Goal: Information Seeking & Learning: Learn about a topic

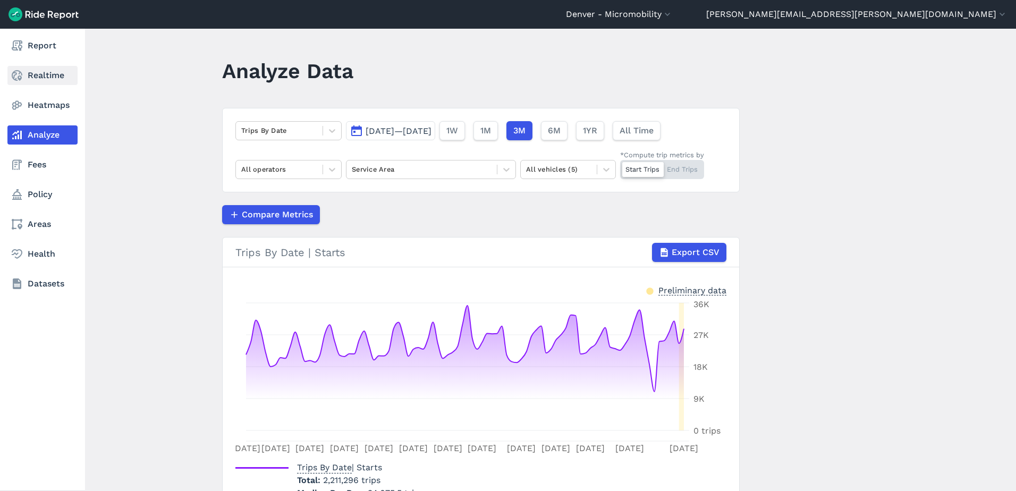
click at [39, 80] on link "Realtime" at bounding box center [42, 75] width 70 height 19
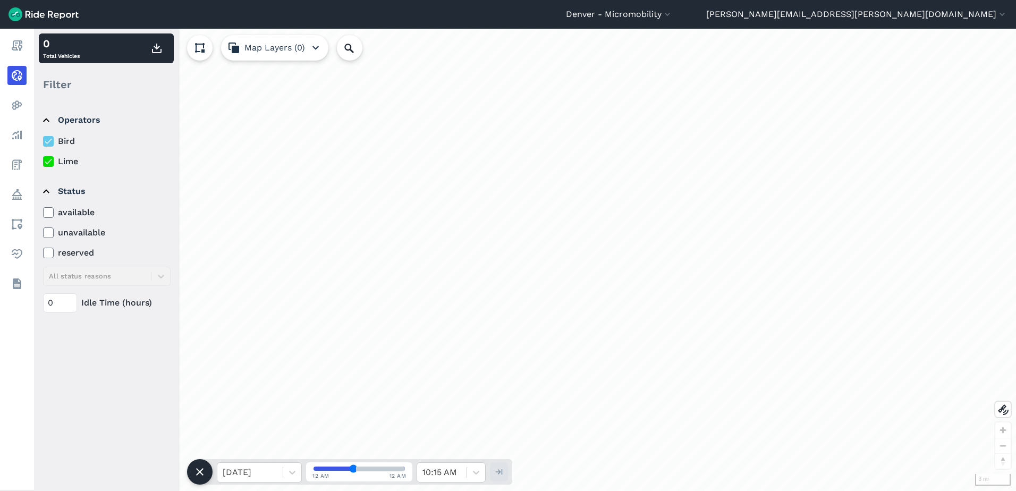
click at [59, 217] on label "available" at bounding box center [106, 212] width 127 height 13
click at [43, 213] on input "available" at bounding box center [43, 209] width 0 height 7
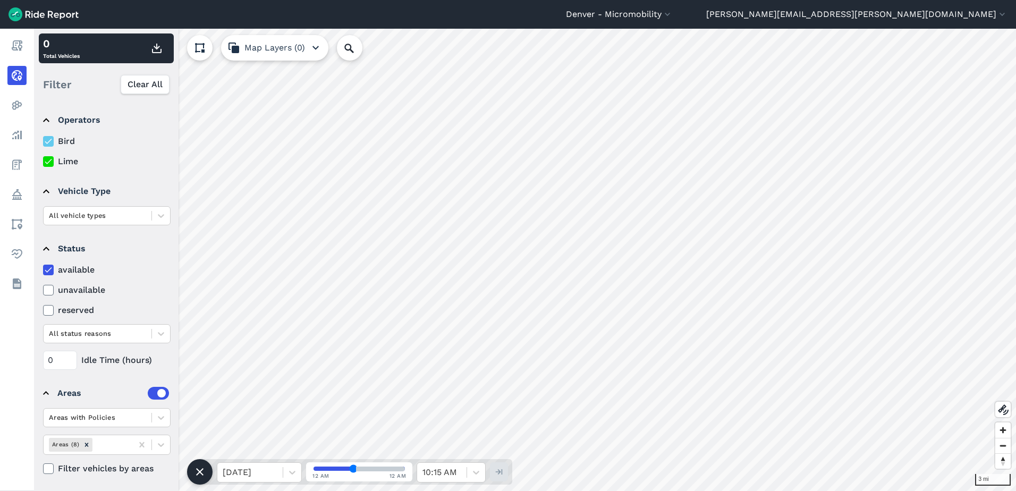
click at [152, 393] on label at bounding box center [158, 393] width 21 height 13
click at [148, 393] on input "checkbox" at bounding box center [148, 390] width 0 height 7
click at [203, 48] on use at bounding box center [200, 48] width 10 height 10
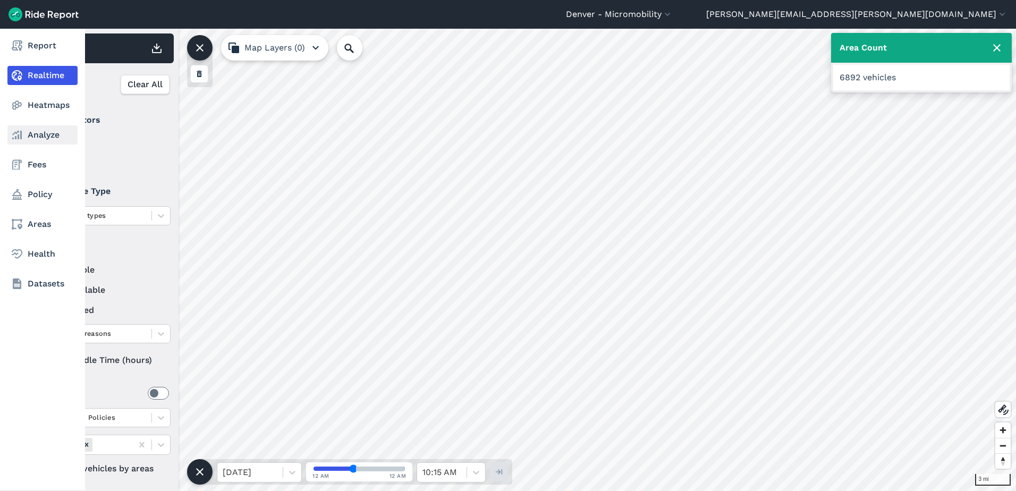
click at [29, 128] on link "Analyze" at bounding box center [42, 134] width 70 height 19
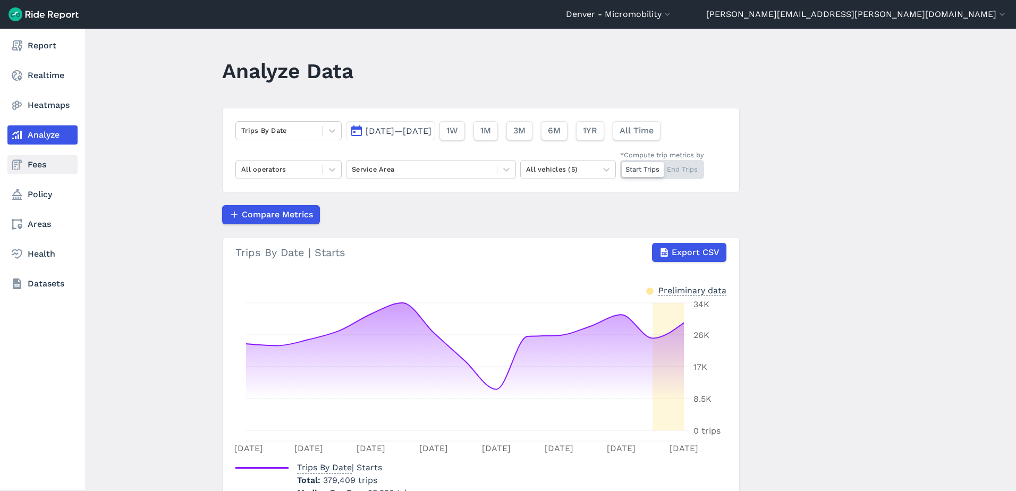
click at [40, 161] on link "Fees" at bounding box center [42, 164] width 70 height 19
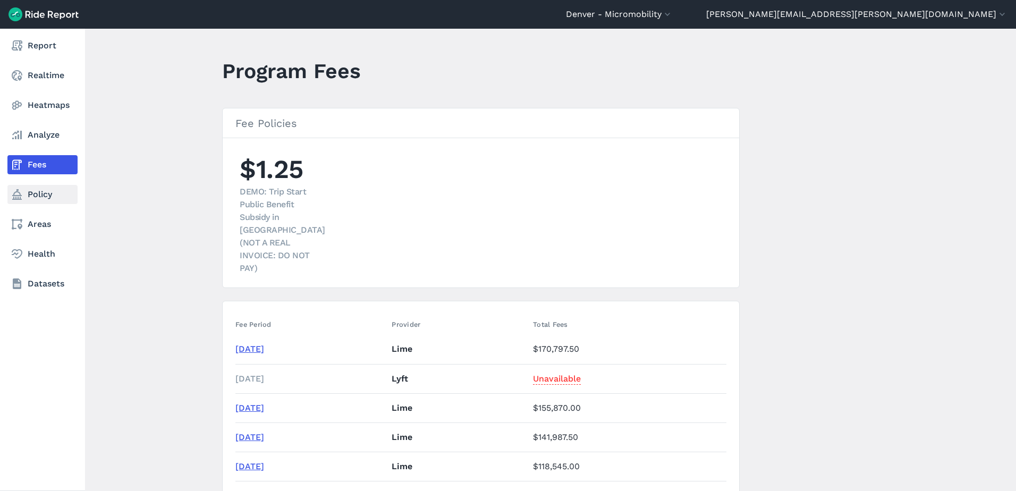
click at [47, 191] on link "Policy" at bounding box center [42, 194] width 70 height 19
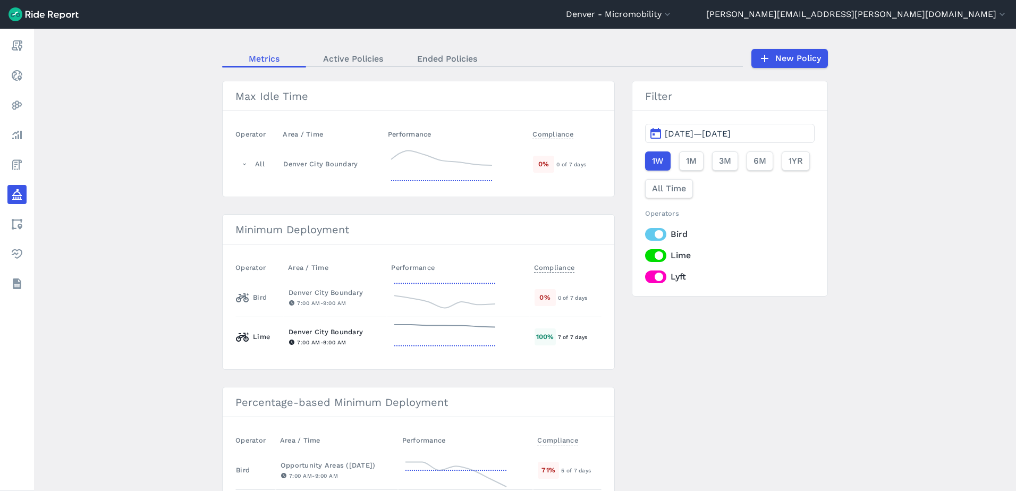
scroll to position [212, 0]
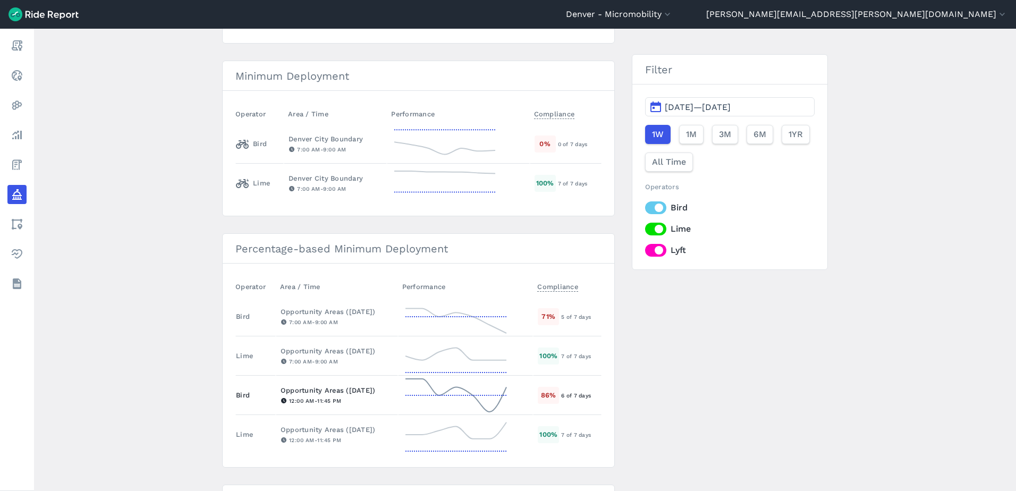
click at [348, 391] on div "Opportunity Areas ([DATE])" at bounding box center [336, 390] width 113 height 10
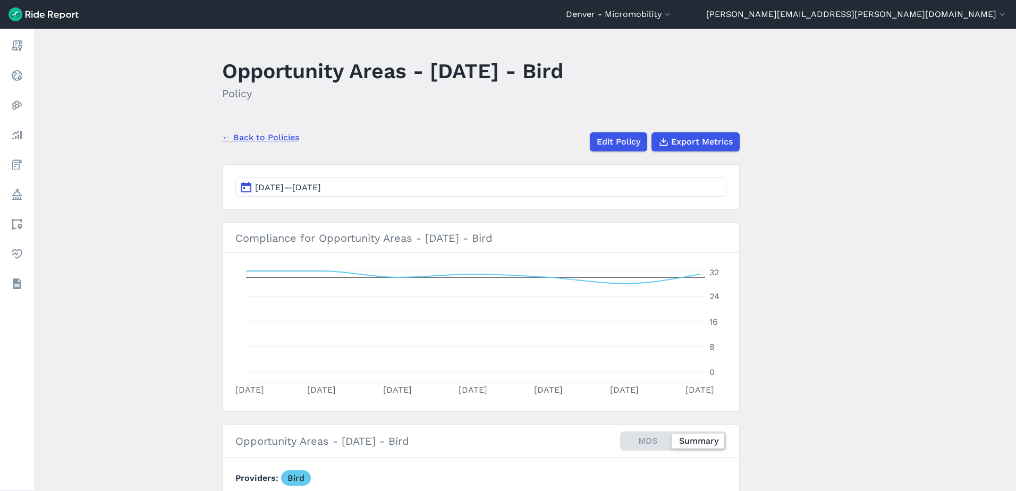
click at [421, 189] on button "[DATE]—[DATE]" at bounding box center [480, 186] width 491 height 19
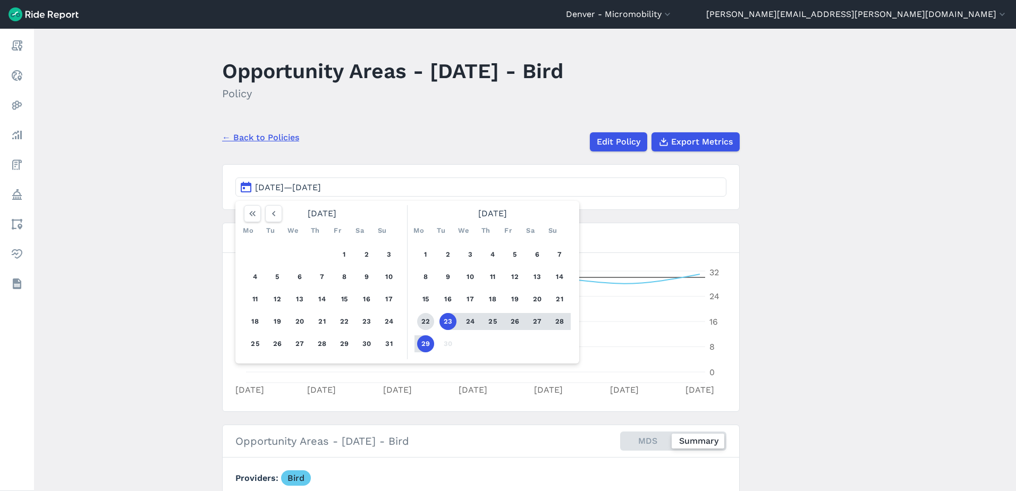
drag, startPoint x: 428, startPoint y: 345, endPoint x: 429, endPoint y: 320, distance: 25.0
click at [427, 345] on button "29" at bounding box center [425, 343] width 17 height 17
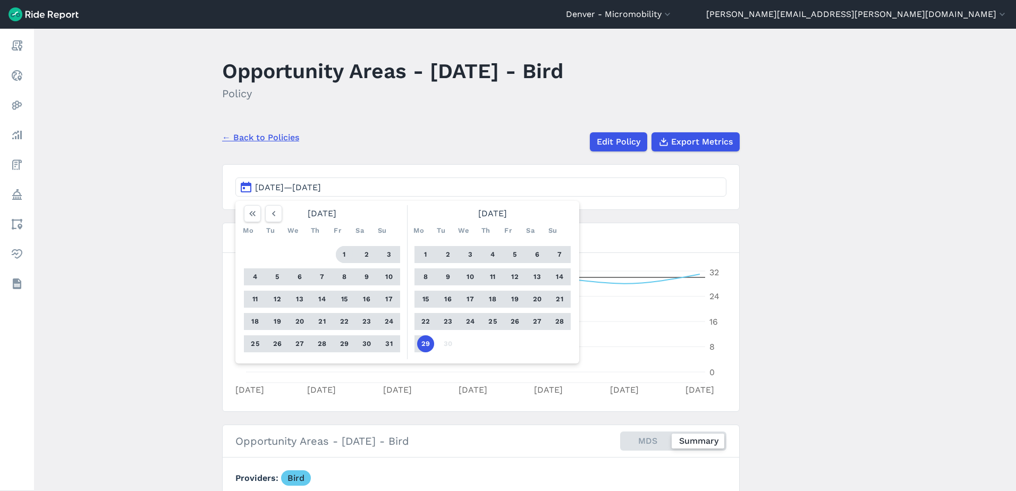
click at [347, 255] on button "1" at bounding box center [344, 254] width 17 height 17
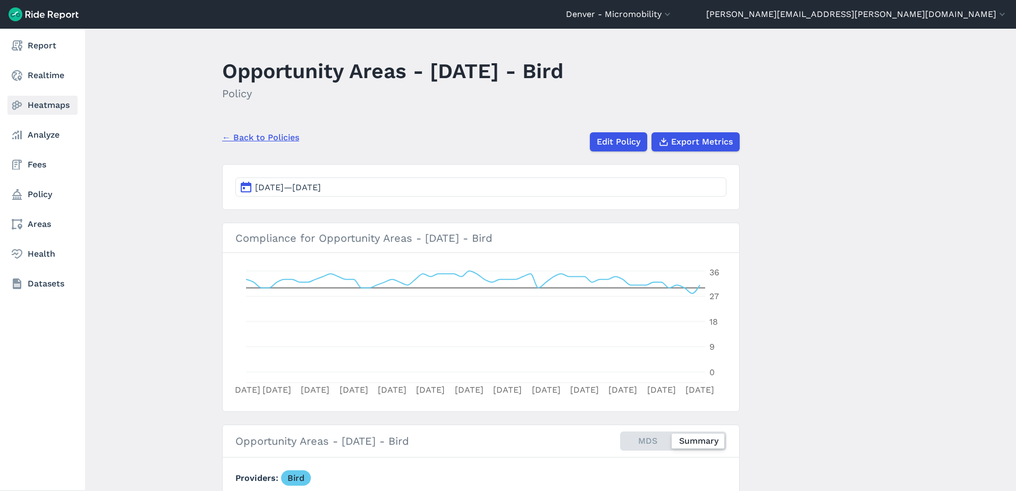
click at [55, 108] on link "Heatmaps" at bounding box center [42, 105] width 70 height 19
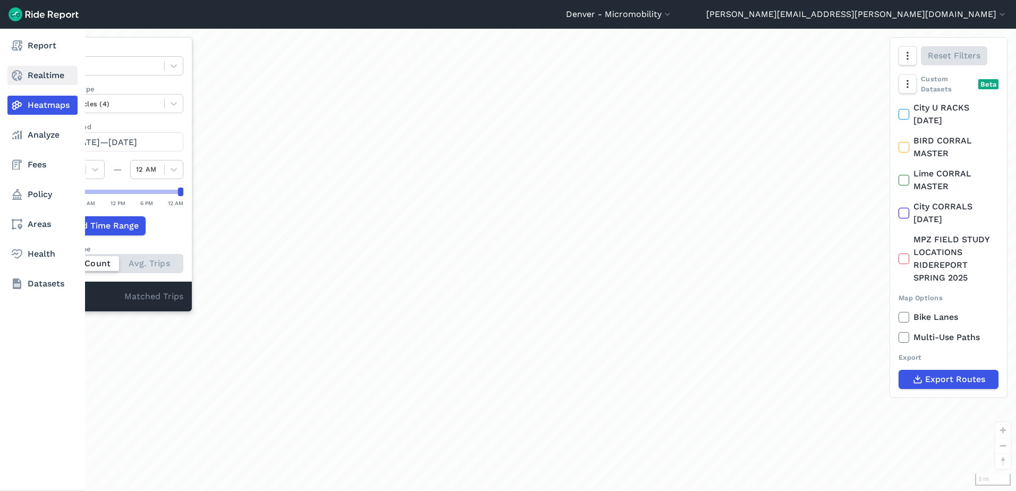
click at [12, 70] on icon at bounding box center [17, 75] width 13 height 13
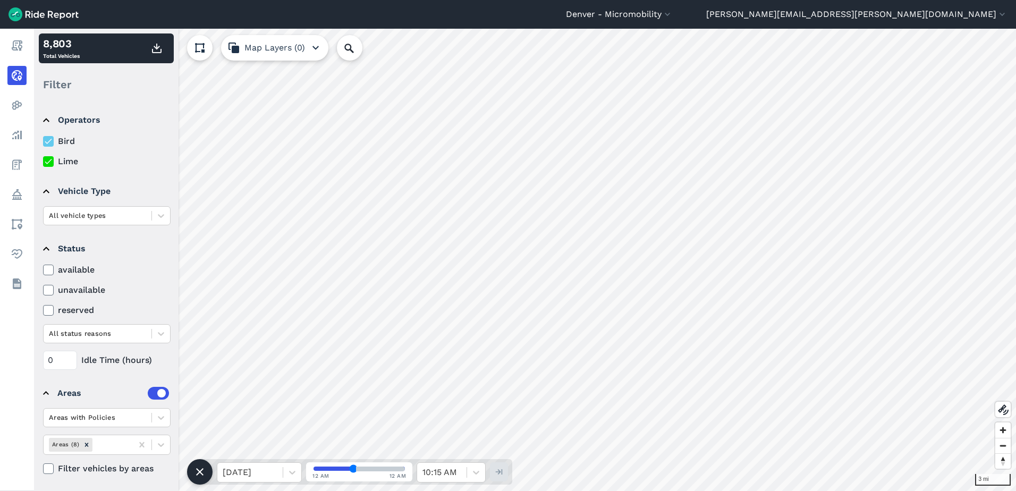
click at [210, 50] on button at bounding box center [199, 47] width 25 height 25
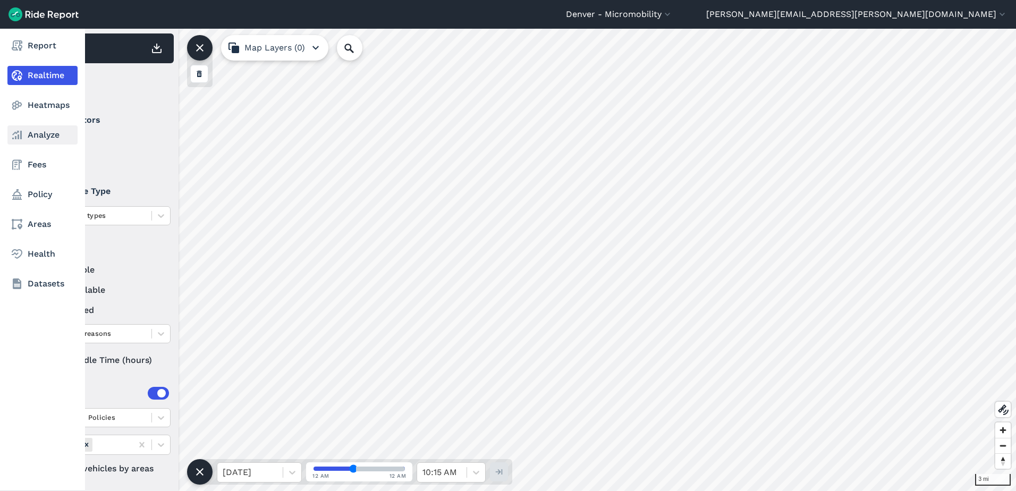
click at [22, 138] on use at bounding box center [17, 135] width 10 height 8
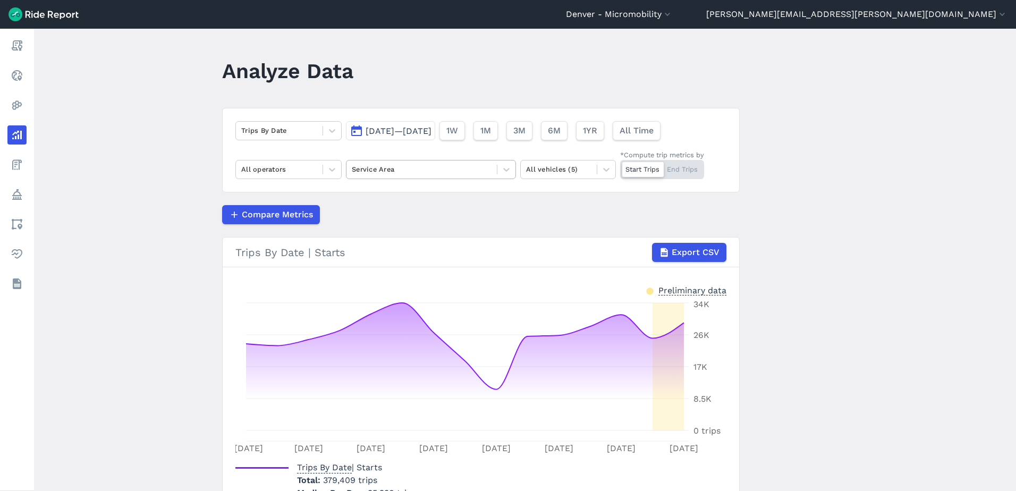
click at [360, 168] on div at bounding box center [422, 169] width 140 height 12
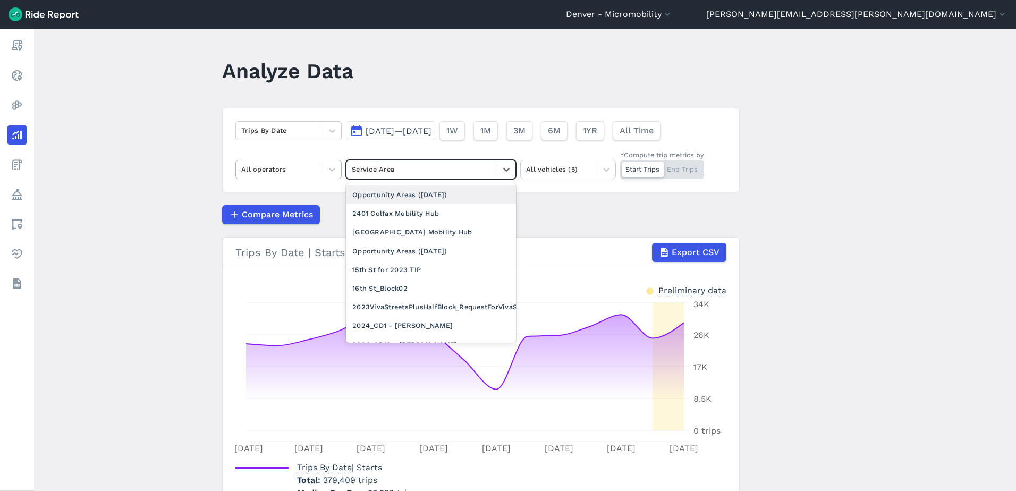
click at [305, 164] on div at bounding box center [279, 169] width 76 height 12
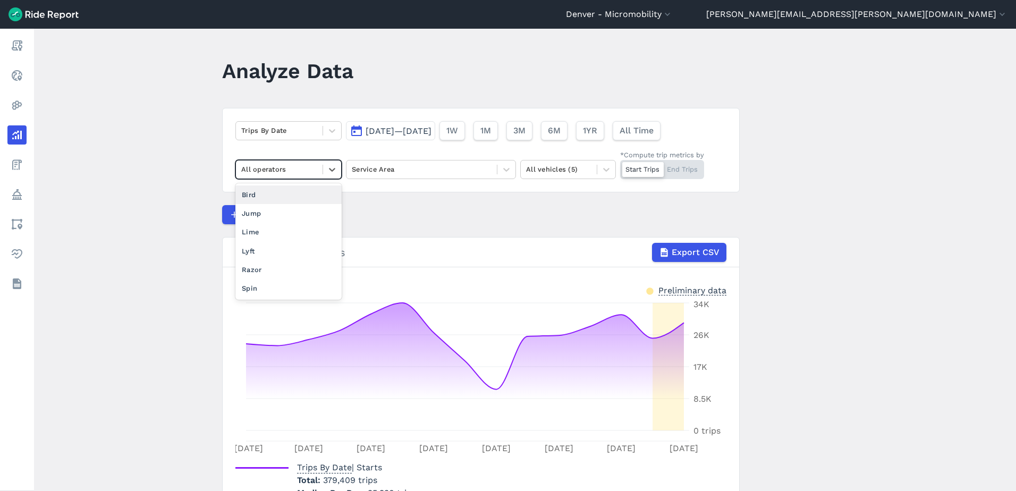
click at [280, 202] on div "Bird" at bounding box center [288, 194] width 106 height 19
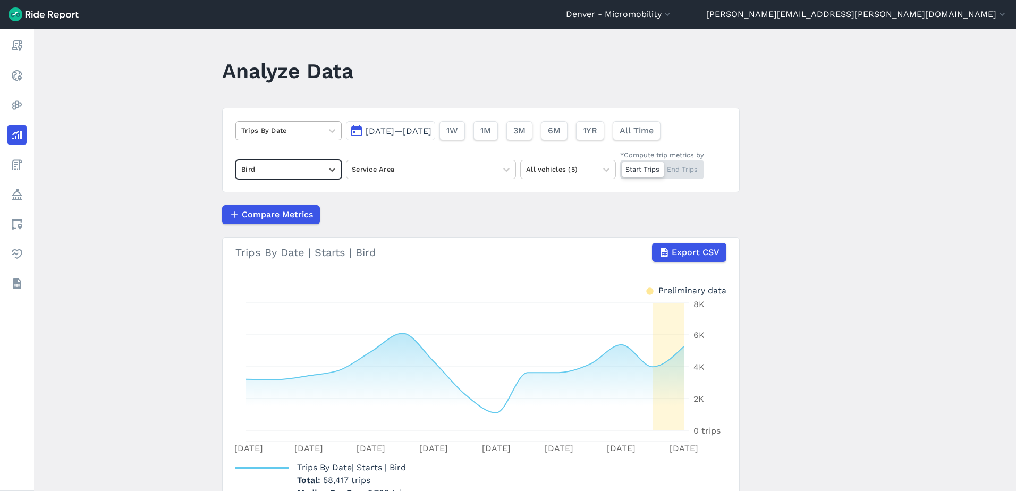
click at [284, 139] on div "Trips By Date" at bounding box center [279, 130] width 87 height 16
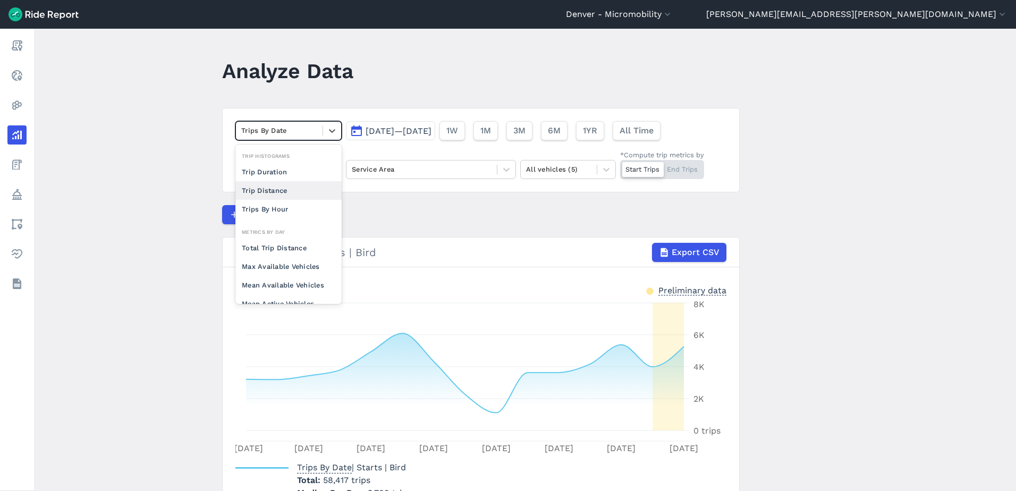
scroll to position [92, 0]
click at [285, 267] on div "Trips Per Mean Active Vehicle" at bounding box center [288, 264] width 106 height 29
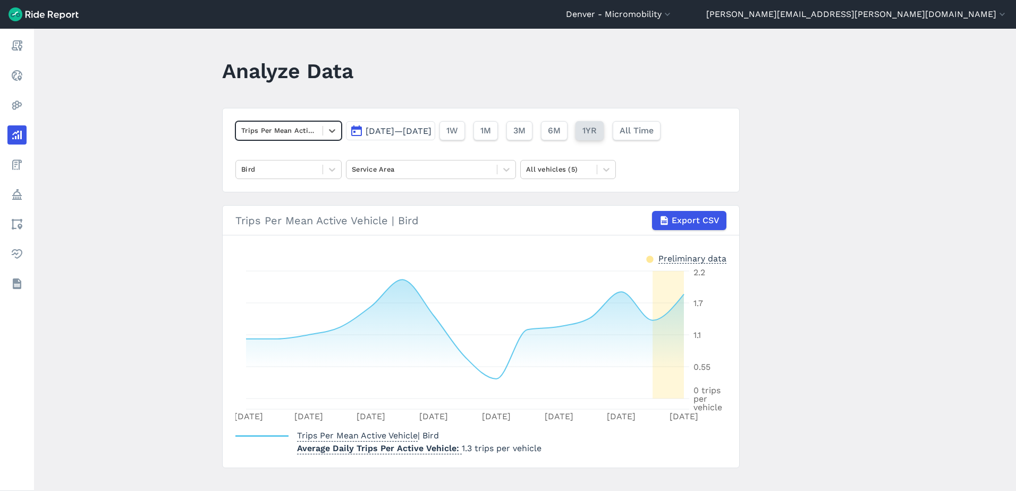
click at [596, 127] on span "1YR" at bounding box center [589, 130] width 14 height 13
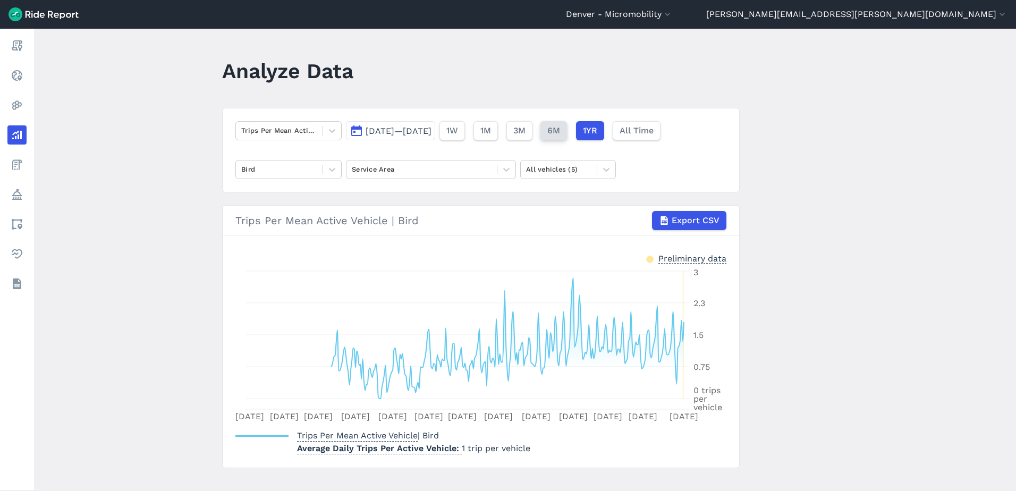
click at [560, 131] on span "6M" at bounding box center [553, 130] width 13 height 13
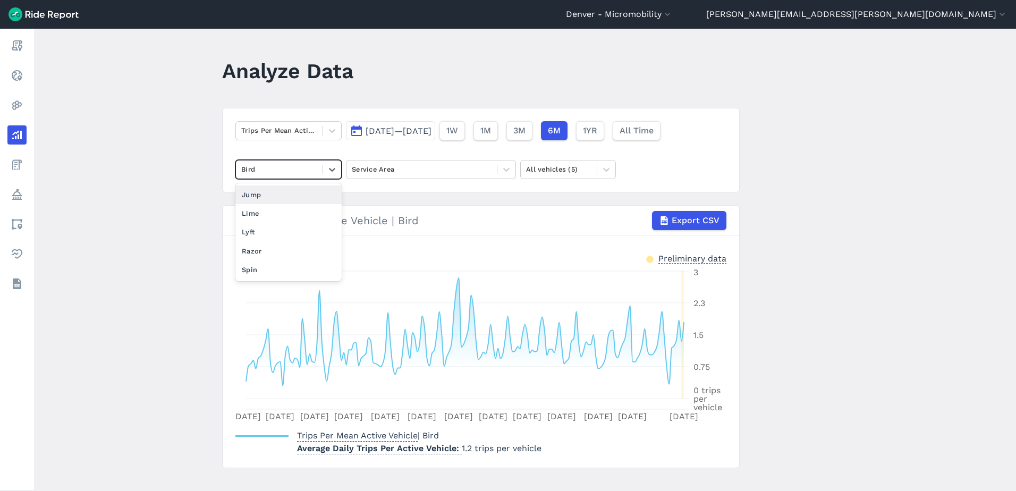
click at [296, 171] on div at bounding box center [279, 169] width 76 height 12
click at [280, 214] on div "Lime" at bounding box center [288, 213] width 106 height 19
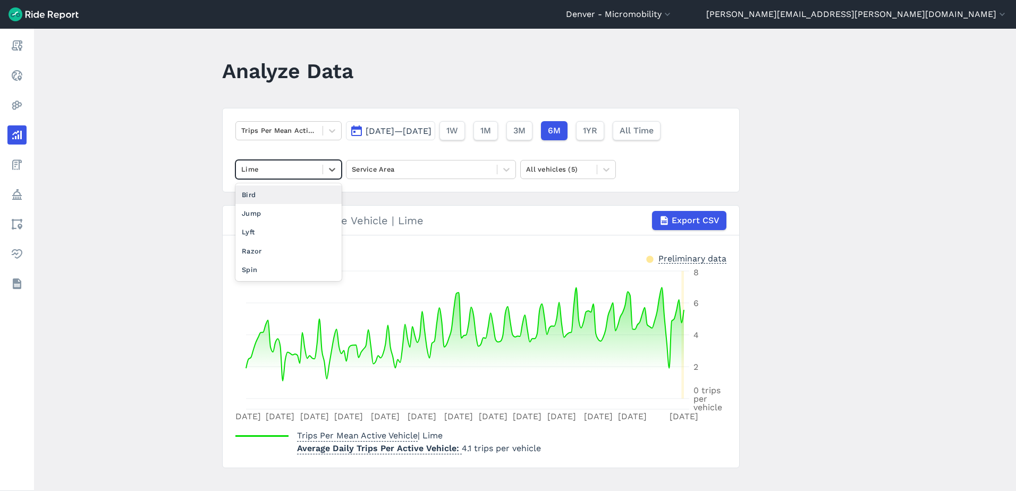
click at [317, 172] on div "Lime" at bounding box center [279, 169] width 87 height 16
click at [551, 169] on div at bounding box center [558, 169] width 65 height 12
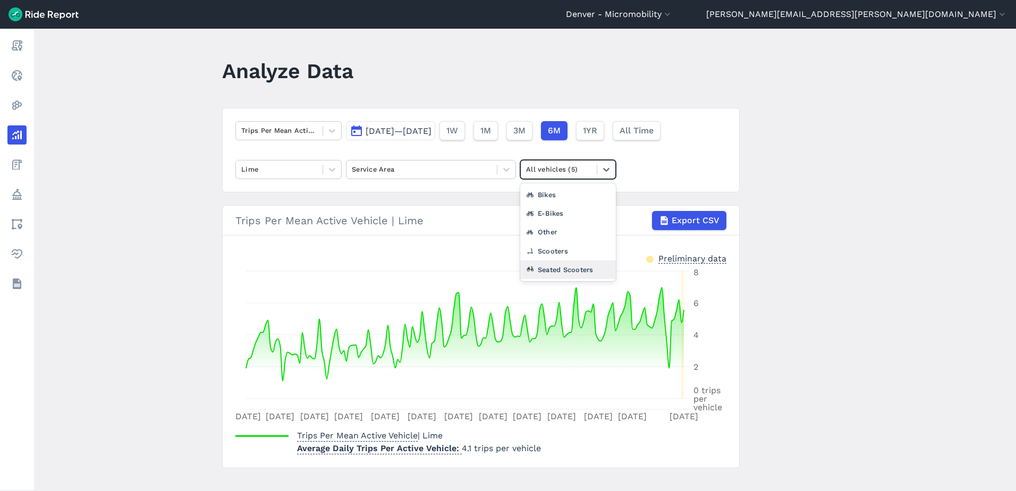
click at [557, 271] on div "Seated Scooters" at bounding box center [568, 269] width 96 height 19
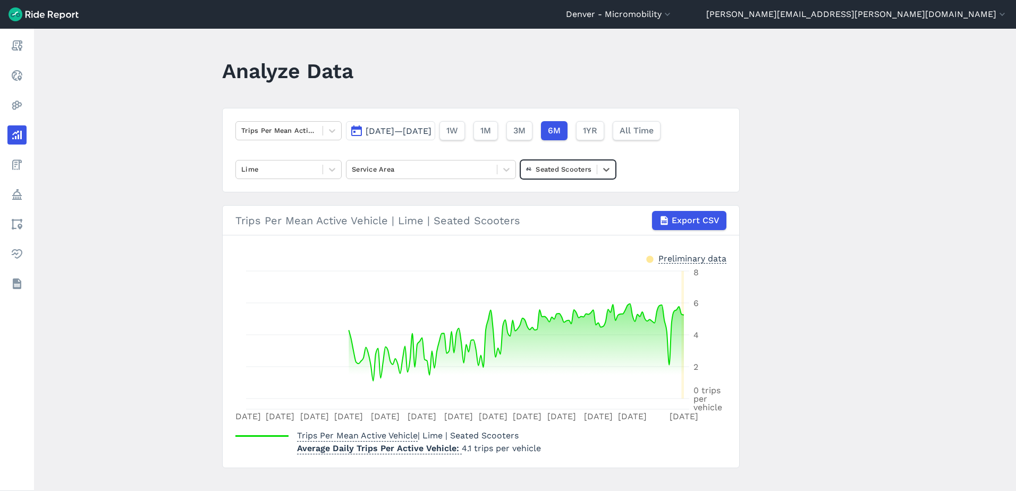
click at [577, 169] on div at bounding box center [558, 169] width 65 height 12
click at [576, 254] on div "Other" at bounding box center [568, 251] width 96 height 19
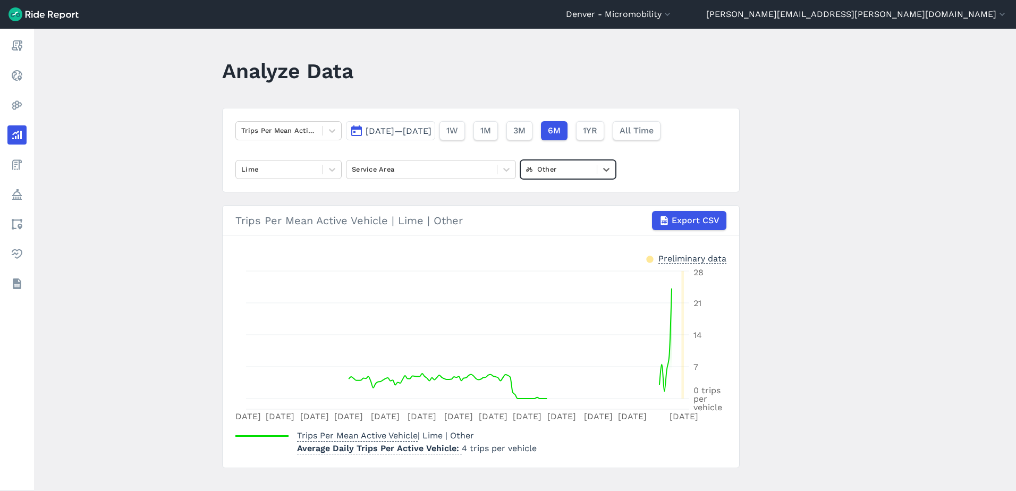
click at [582, 176] on div "Other" at bounding box center [559, 169] width 76 height 16
click at [584, 268] on div "Seated Scooters" at bounding box center [568, 269] width 96 height 19
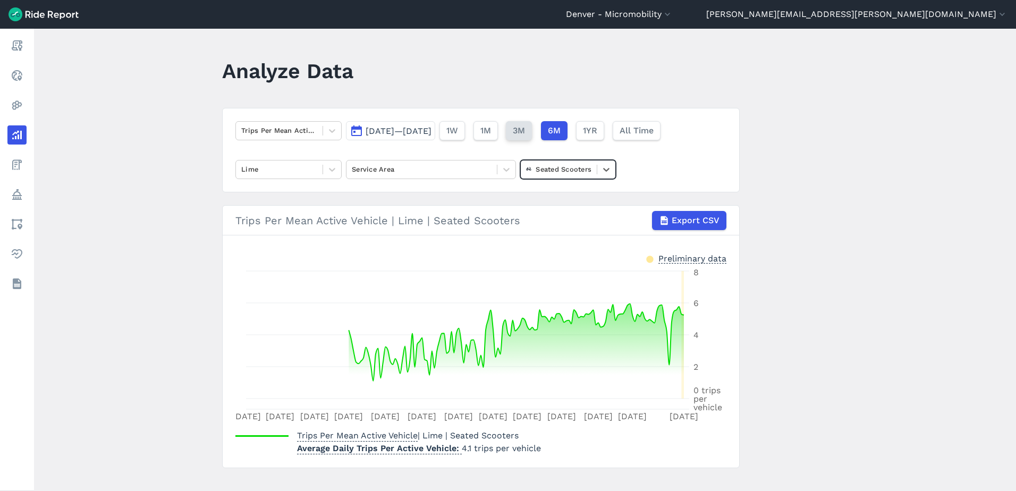
click at [532, 127] on button "3M" at bounding box center [519, 130] width 26 height 19
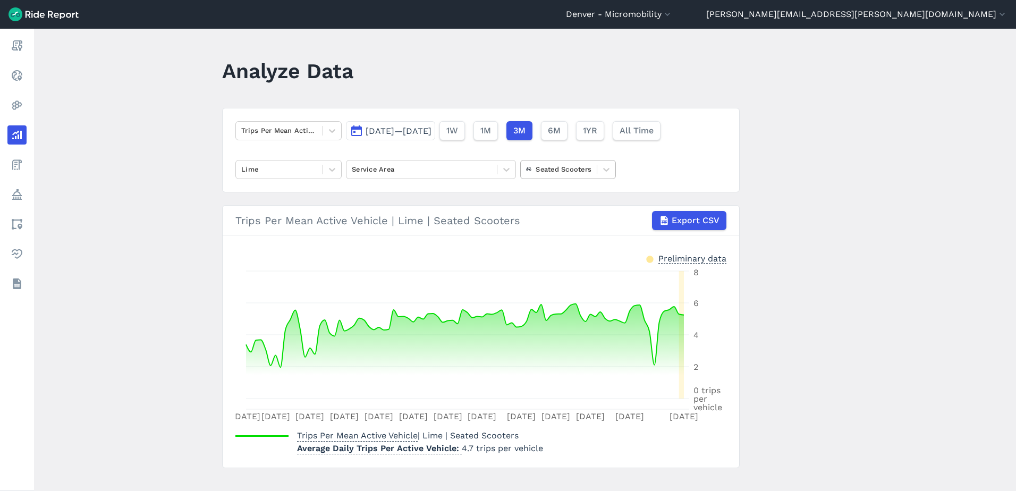
click at [549, 168] on div at bounding box center [558, 169] width 65 height 12
click at [552, 262] on div "Scooters" at bounding box center [568, 269] width 96 height 19
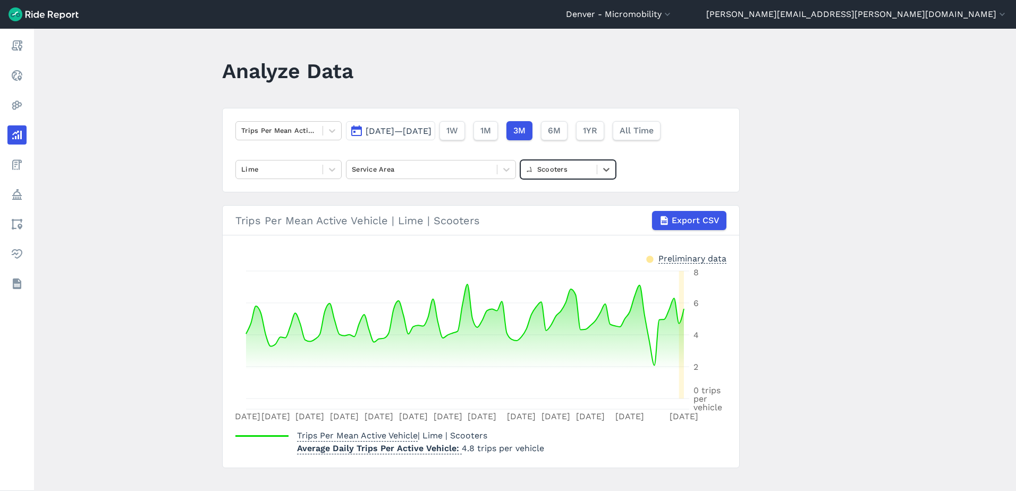
click at [579, 163] on div at bounding box center [558, 169] width 65 height 12
click at [566, 225] on div "E-Bikes" at bounding box center [568, 232] width 96 height 19
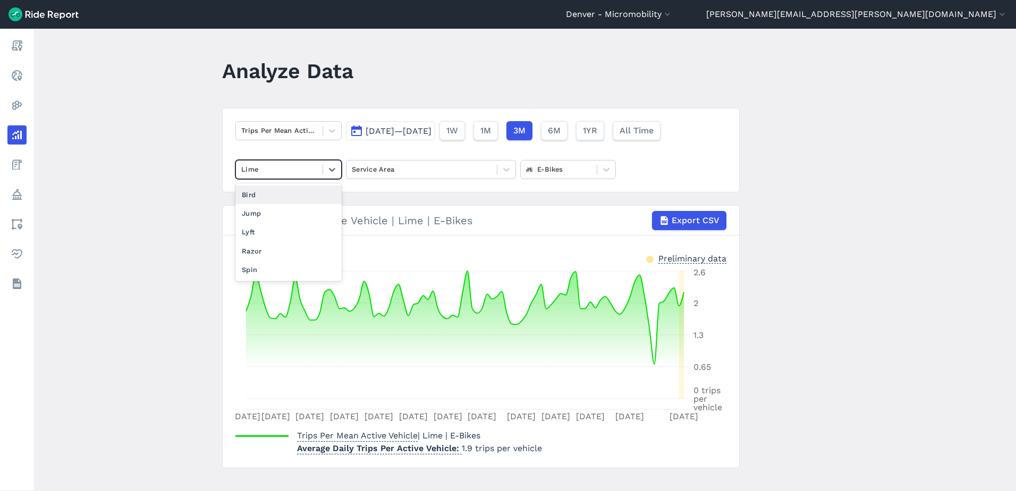
click at [288, 170] on div at bounding box center [279, 169] width 76 height 12
click at [279, 195] on div "Bird" at bounding box center [288, 194] width 106 height 19
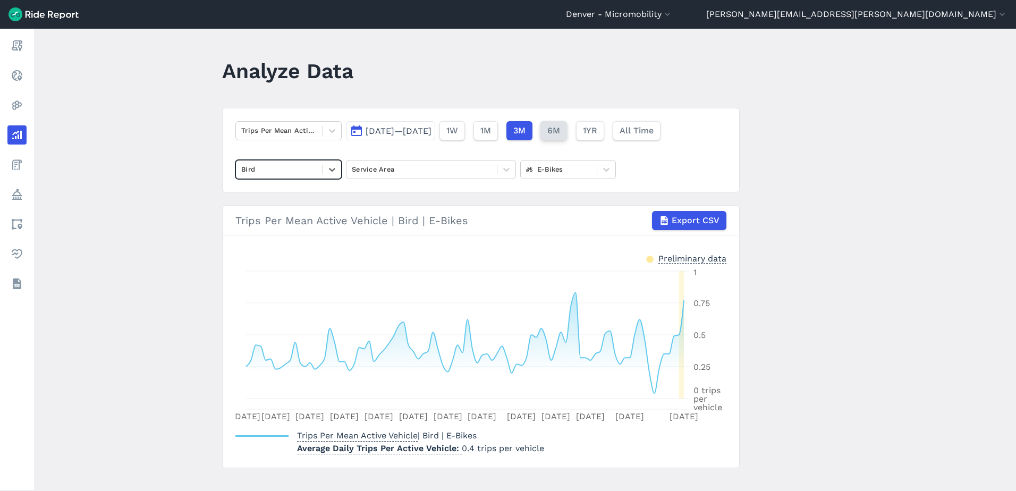
click at [560, 136] on span "6M" at bounding box center [553, 130] width 13 height 13
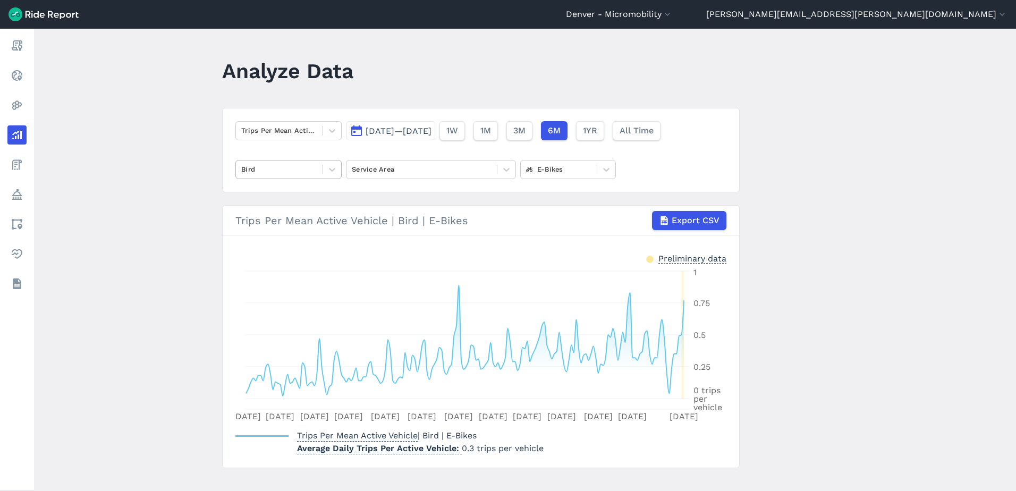
click at [271, 164] on div at bounding box center [279, 169] width 76 height 12
click at [292, 134] on div at bounding box center [279, 130] width 76 height 12
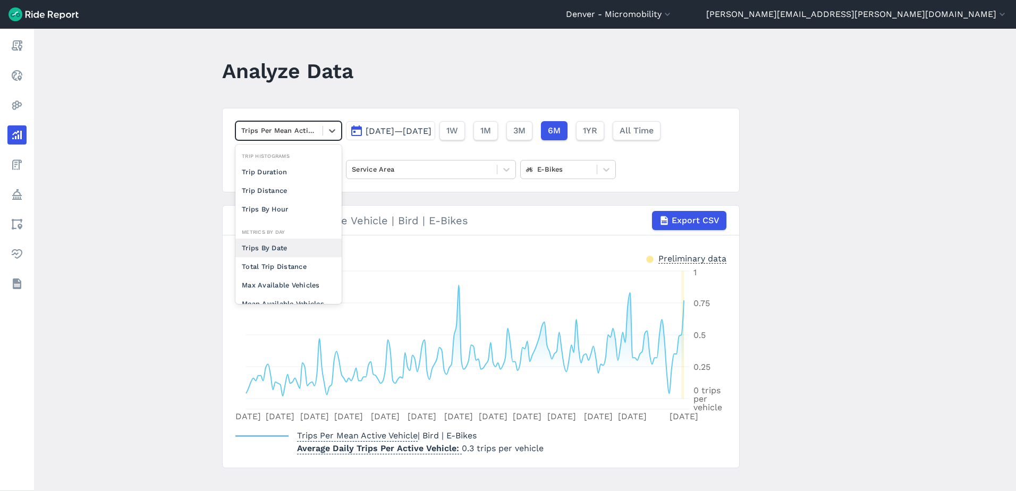
click at [280, 245] on div "Trips By Date" at bounding box center [288, 247] width 106 height 19
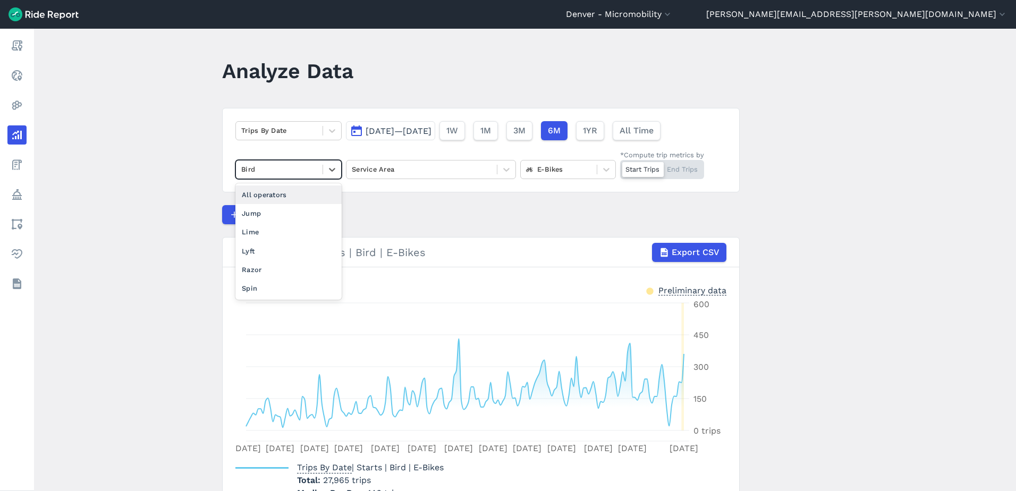
click at [303, 168] on div at bounding box center [279, 169] width 76 height 12
click at [296, 190] on div "All operators" at bounding box center [288, 194] width 106 height 19
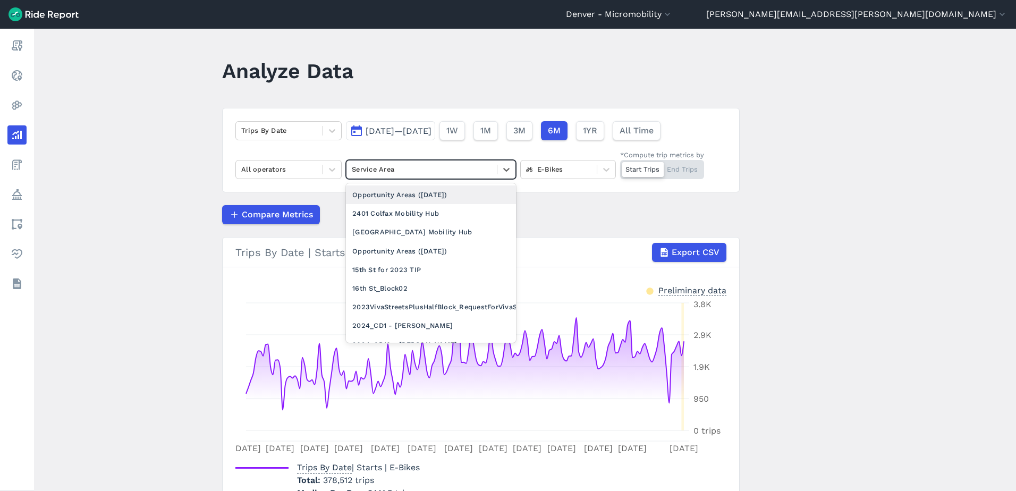
click at [373, 163] on div at bounding box center [422, 169] width 140 height 12
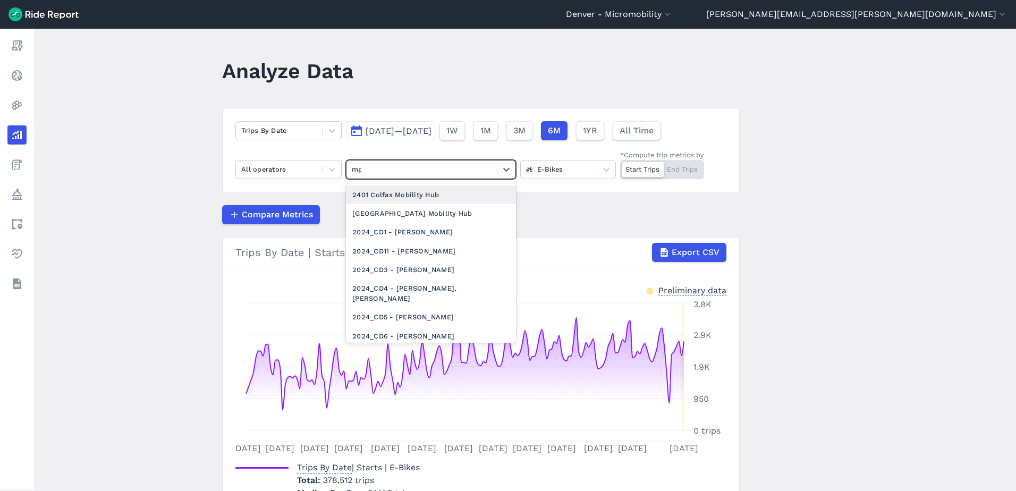
type input "mpz"
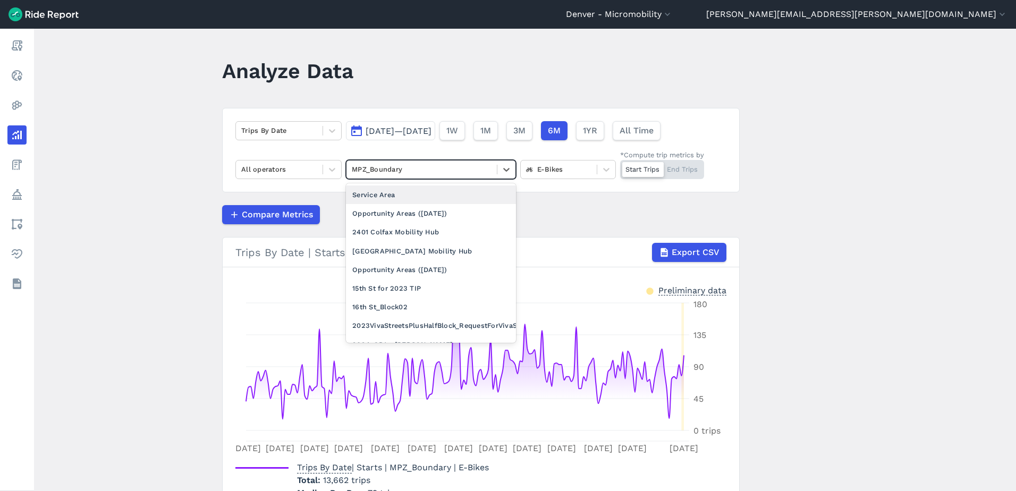
click at [379, 163] on div at bounding box center [422, 169] width 140 height 12
type input "16"
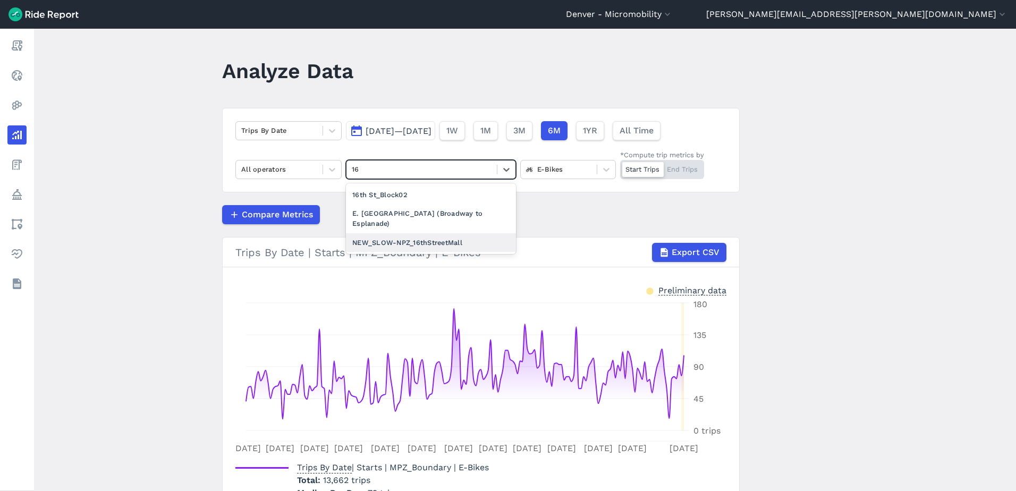
click at [427, 233] on div "NEW_SLOW-NPZ_16thStreetMall" at bounding box center [431, 242] width 170 height 19
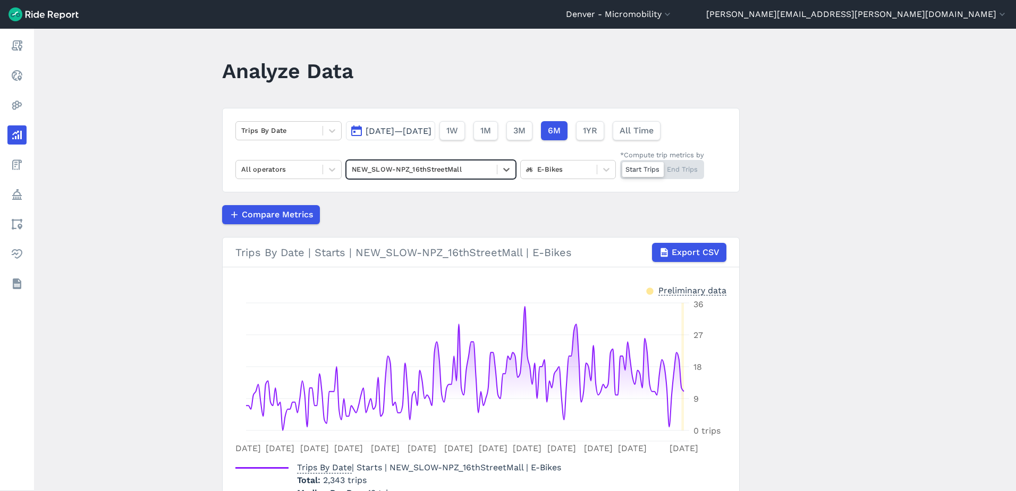
click at [704, 166] on div "Trips By Date [DATE]—[DATE] 1W 1M 3M 6M 1YR All Time All operators option NEW_S…" at bounding box center [480, 150] width 517 height 84
click at [690, 167] on div "Start Trips End Trips" at bounding box center [662, 169] width 84 height 19
click at [620, 167] on input "*Compute trip metrics by Start Trips End Trips" at bounding box center [620, 163] width 0 height 7
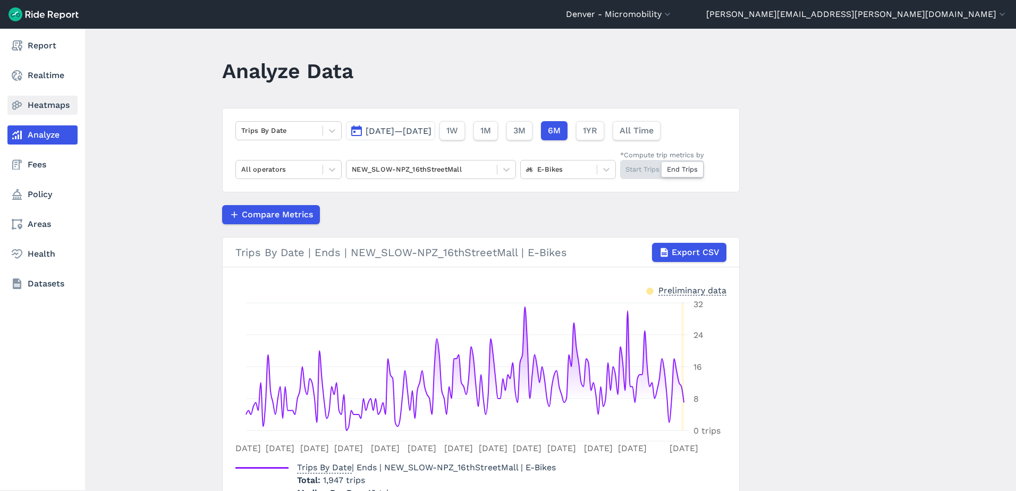
click at [37, 108] on link "Heatmaps" at bounding box center [42, 105] width 70 height 19
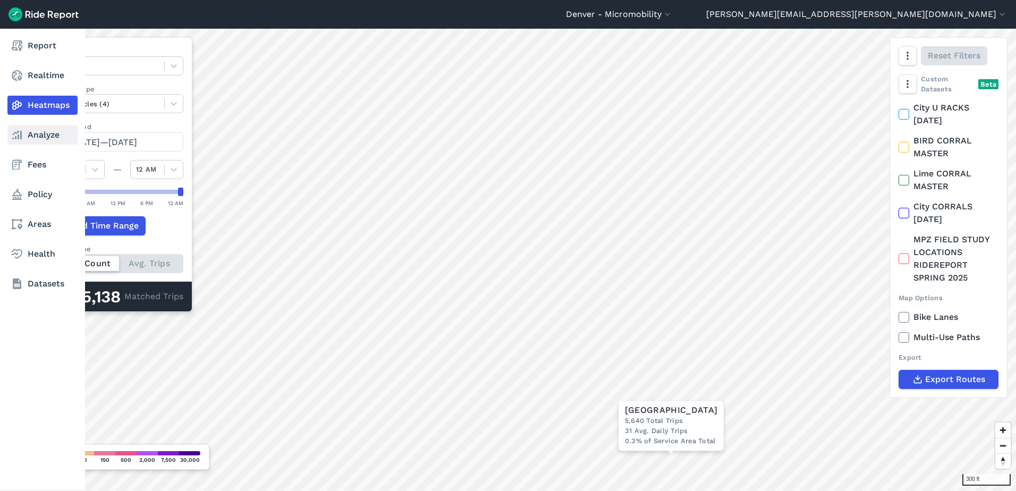
drag, startPoint x: 30, startPoint y: 134, endPoint x: 75, endPoint y: 137, distance: 45.2
click at [30, 134] on link "Analyze" at bounding box center [42, 134] width 70 height 19
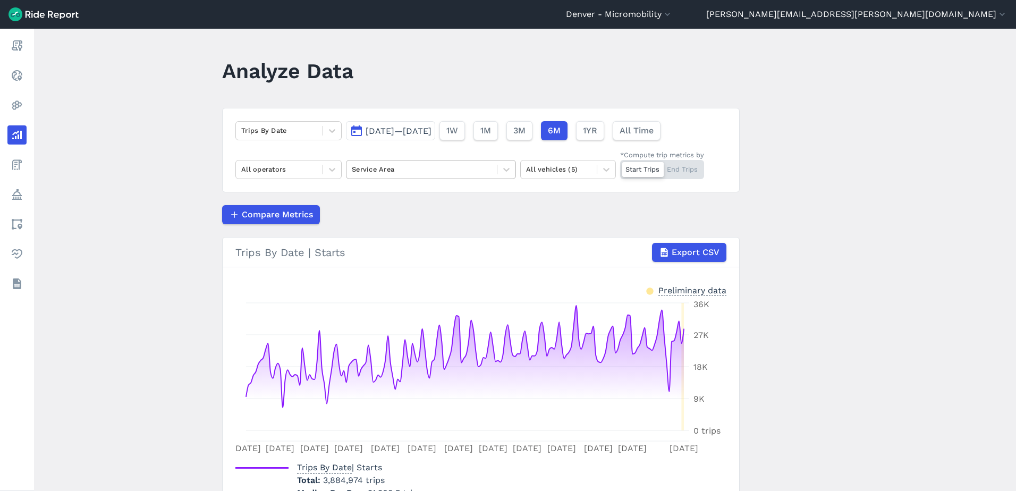
click at [355, 164] on div at bounding box center [422, 169] width 140 height 12
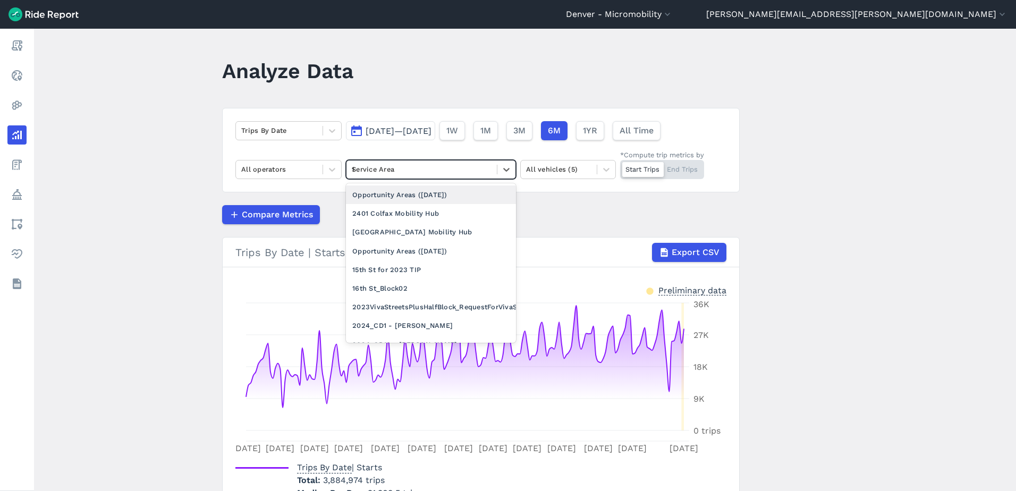
type input "16"
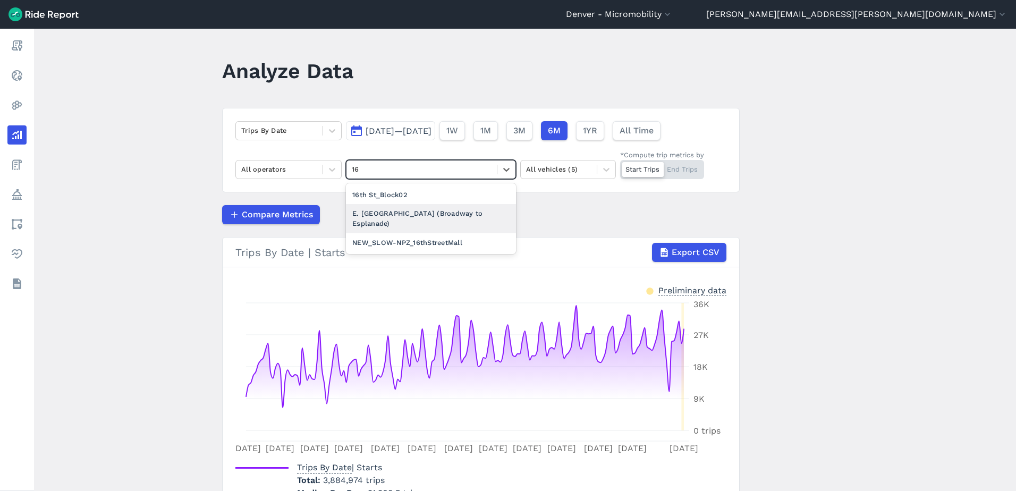
click at [421, 217] on div "E. [GEOGRAPHIC_DATA] (Broadway to Esplanade)" at bounding box center [431, 218] width 170 height 29
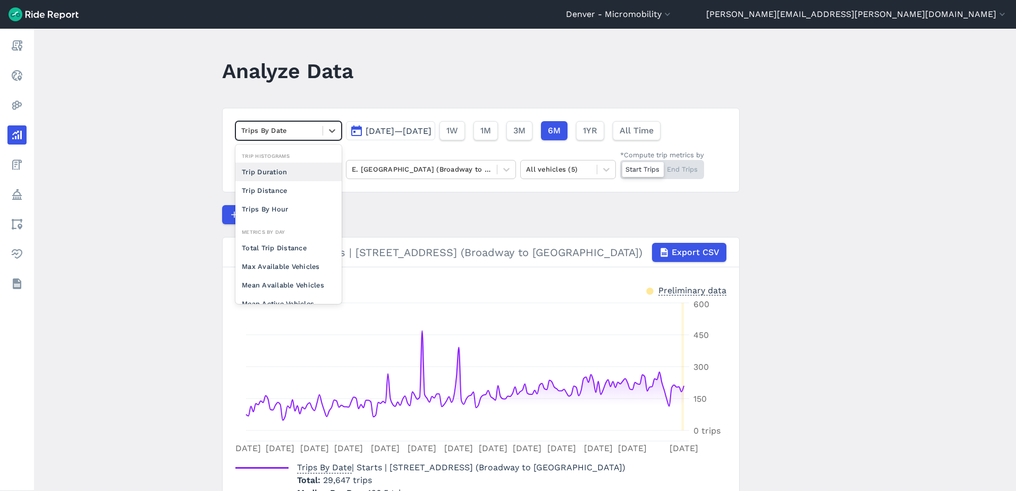
click at [280, 134] on div at bounding box center [279, 130] width 76 height 12
click at [297, 209] on div "Trips By Hour" at bounding box center [288, 209] width 106 height 19
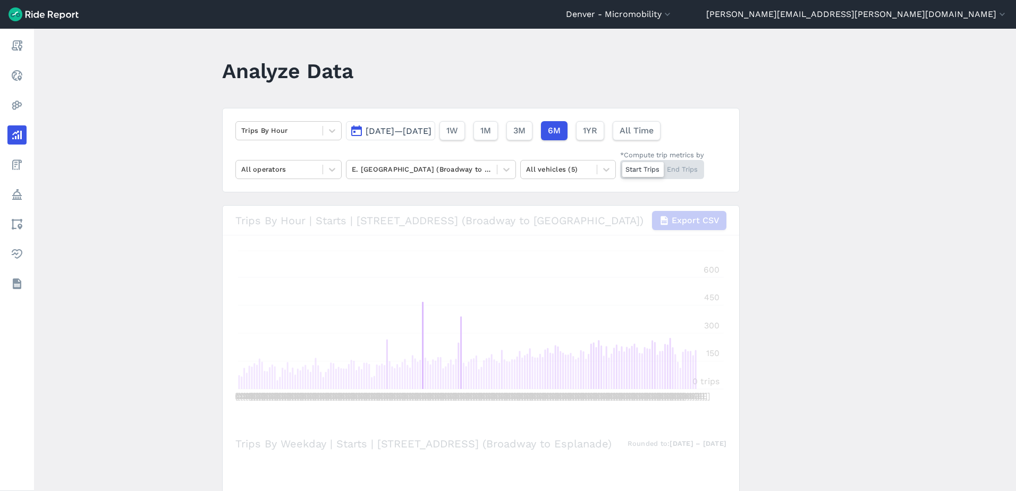
click at [435, 140] on button "[DATE]—[DATE]" at bounding box center [390, 130] width 89 height 19
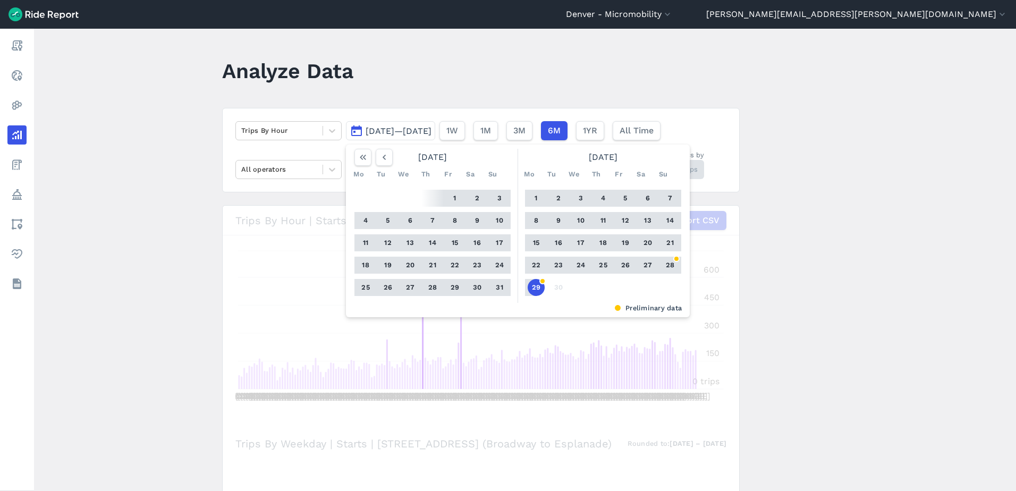
click at [834, 217] on main "Analyze Data Trips By Hour [DATE]—[DATE] [DATE] Mo Tu We Th Fr Sa Su 1 2 3 4 5 …" at bounding box center [525, 260] width 982 height 462
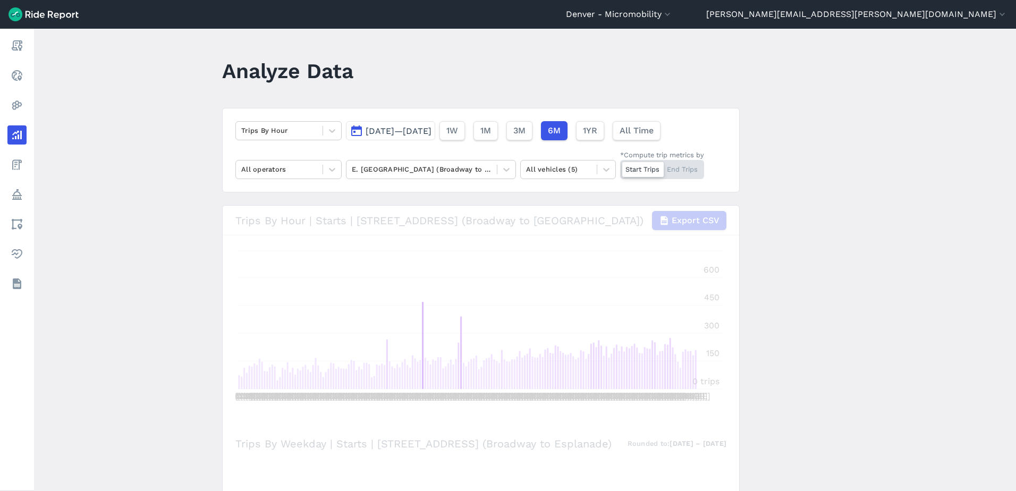
click at [435, 136] on button "[DATE]—[DATE]" at bounding box center [390, 130] width 89 height 19
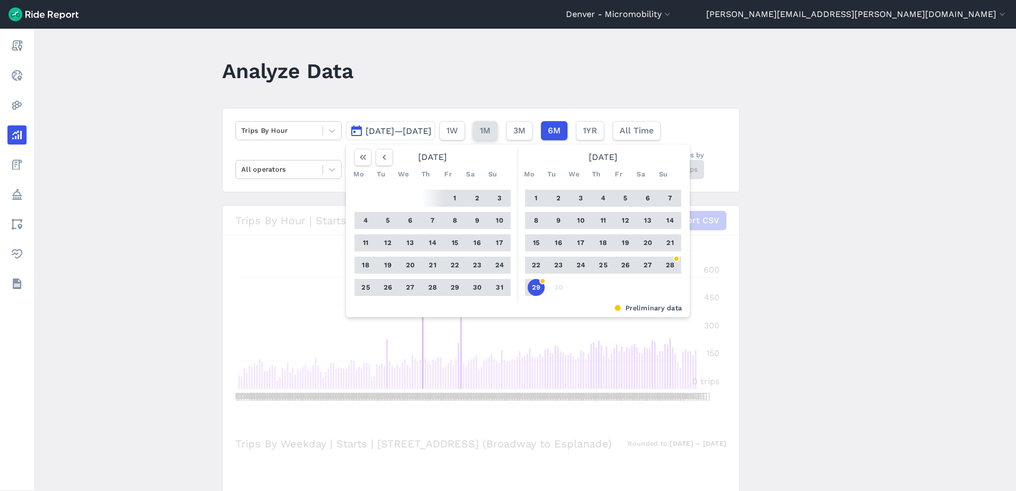
click at [497, 131] on button "1M" at bounding box center [485, 130] width 24 height 19
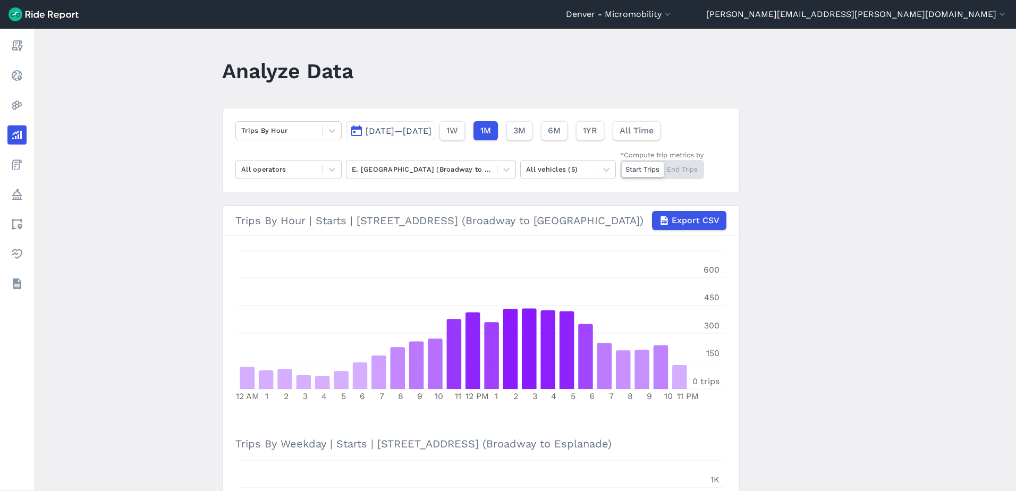
click at [790, 373] on main "Analyze Data Trips By Hour [DATE]—[DATE] 1W 1M 3M 6M 1YR All Time All operators…" at bounding box center [525, 260] width 982 height 462
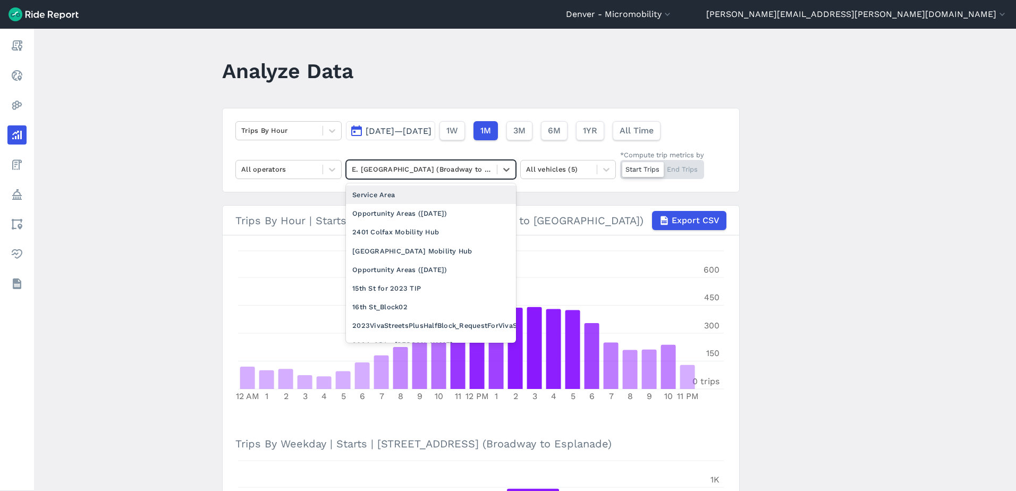
click at [443, 167] on div at bounding box center [422, 169] width 140 height 12
type input "16"
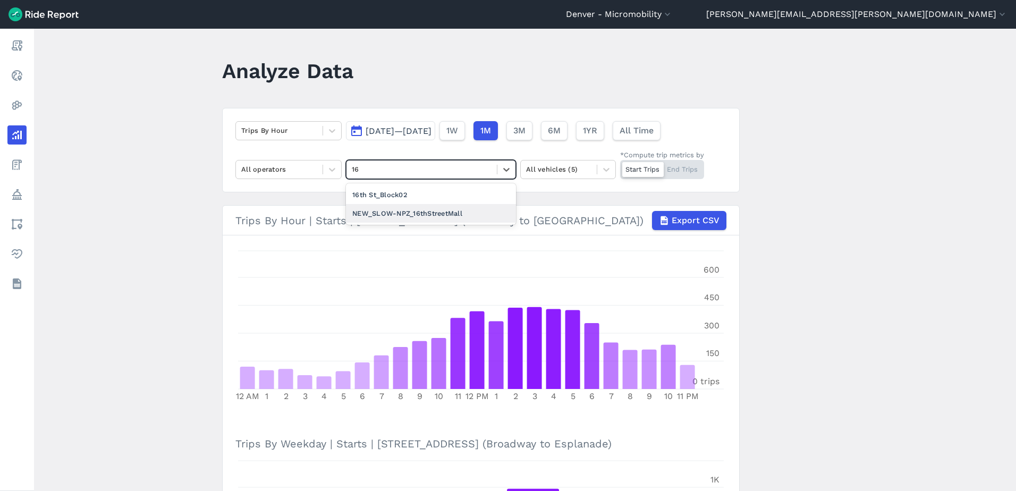
click at [444, 207] on div "NEW_SLOW-NPZ_16thStreetMall" at bounding box center [431, 213] width 170 height 19
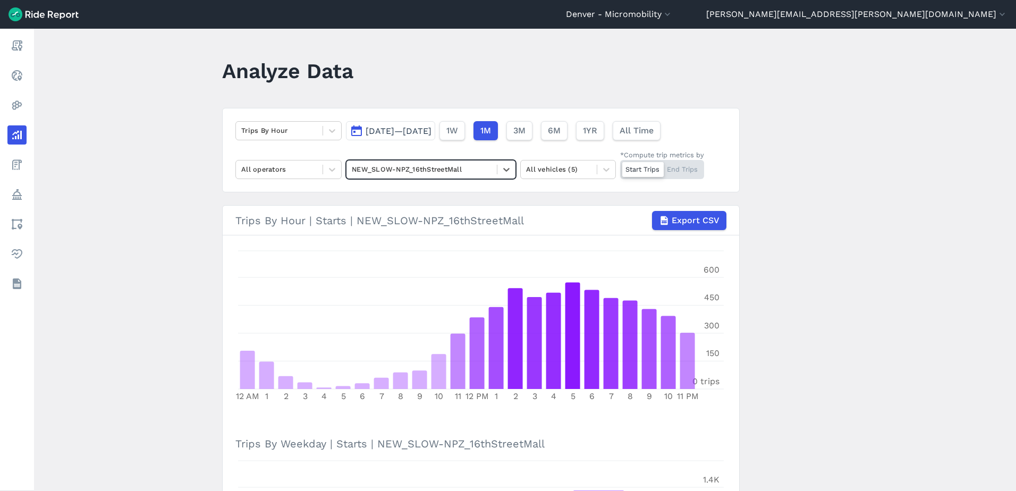
click at [431, 132] on span "[DATE]—[DATE]" at bounding box center [398, 131] width 66 height 10
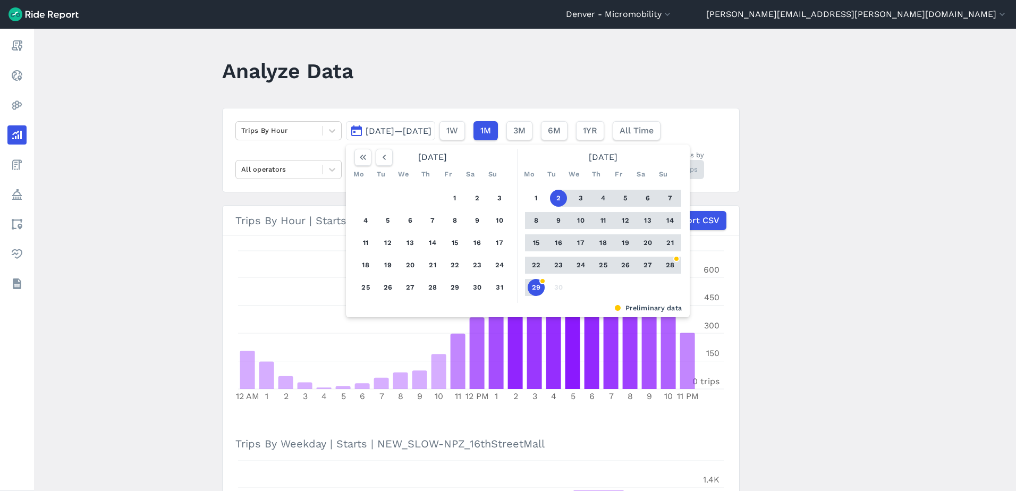
click at [538, 282] on button "29" at bounding box center [535, 287] width 17 height 17
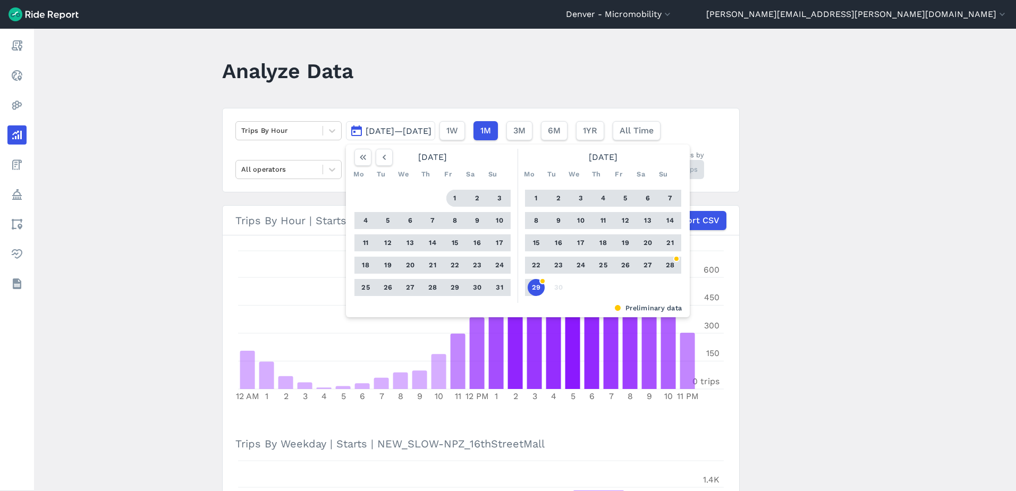
click at [455, 199] on button "1" at bounding box center [454, 198] width 17 height 17
